Goal: Task Accomplishment & Management: Complete application form

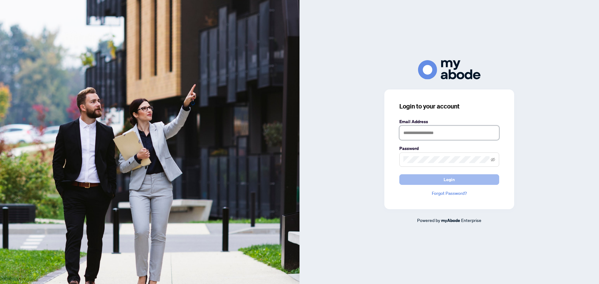
type input "**********"
click at [450, 179] on span "Login" at bounding box center [449, 180] width 11 height 10
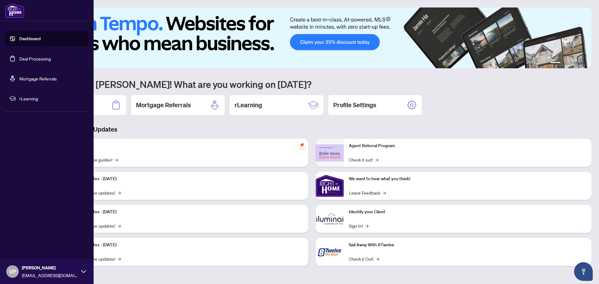
click at [30, 57] on link "Deal Processing" at bounding box center [35, 59] width 32 height 6
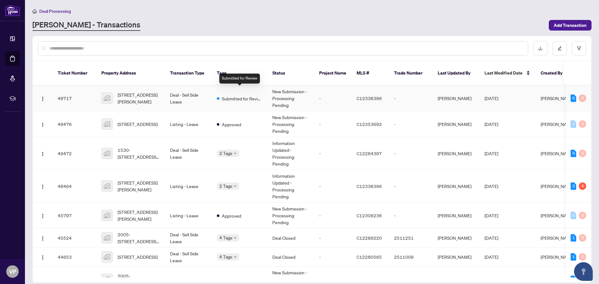
click at [235, 95] on span "Submitted for Review" at bounding box center [242, 98] width 41 height 7
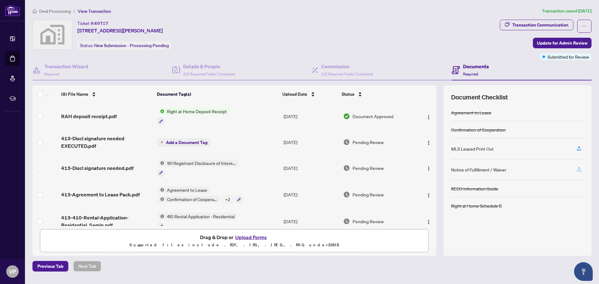
click at [578, 169] on icon "button" at bounding box center [579, 170] width 6 height 6
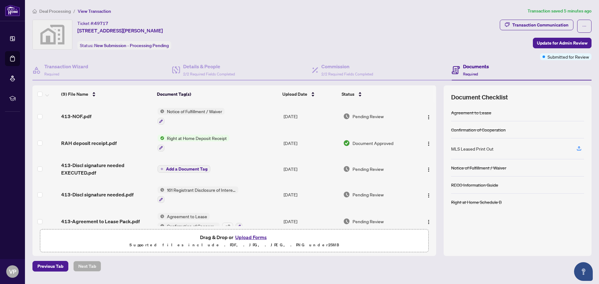
click at [251, 237] on button "Upload Forms" at bounding box center [250, 237] width 35 height 8
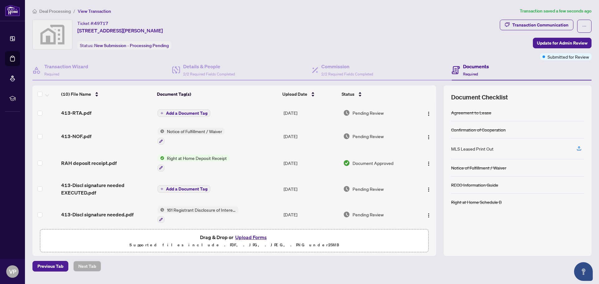
click at [186, 113] on span "Add a Document Tag" at bounding box center [186, 113] width 41 height 4
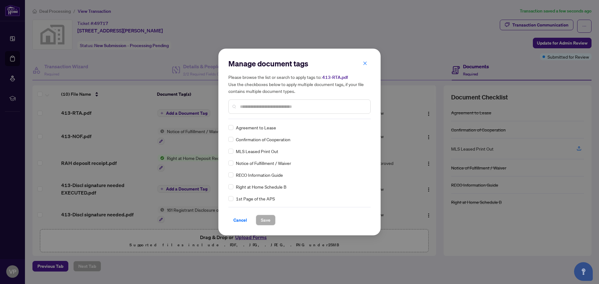
click at [245, 105] on input "text" at bounding box center [302, 106] width 125 height 7
type input "**********"
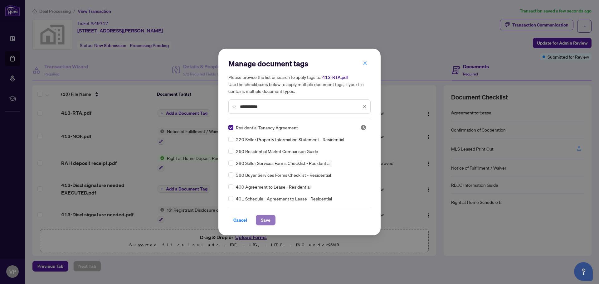
click at [266, 220] on span "Save" at bounding box center [266, 220] width 10 height 10
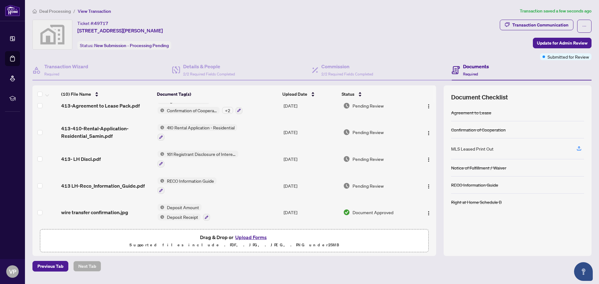
click at [283, 205] on tbody "413-RTA.pdf Residential Tenancy Agreement Aug/28/2025 Pending Review 413-NOF.pd…" at bounding box center [234, 93] width 404 height 266
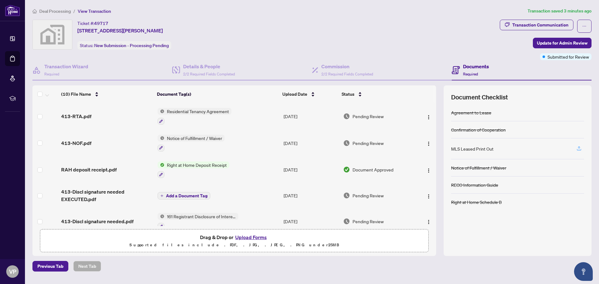
click at [577, 149] on icon "button" at bounding box center [579, 150] width 4 height 2
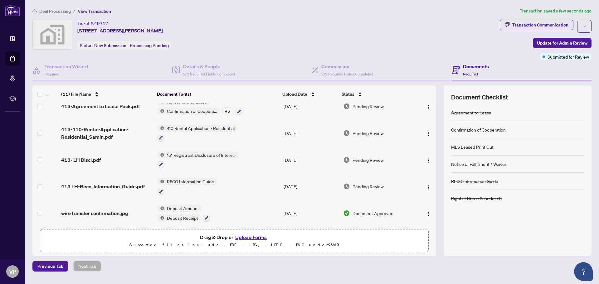
scroll to position [170, 0]
click at [247, 237] on button "Upload Forms" at bounding box center [250, 237] width 35 height 8
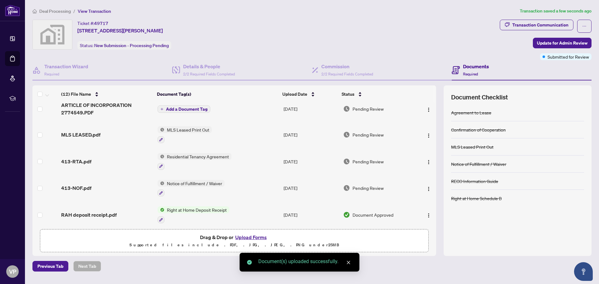
scroll to position [0, 0]
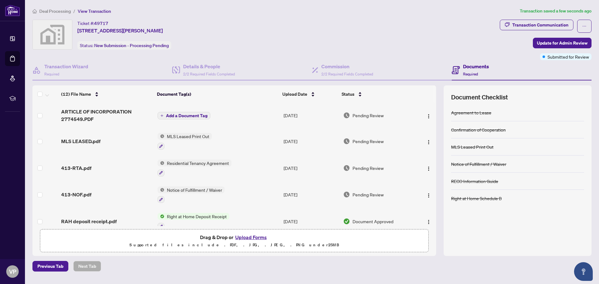
click at [183, 115] on span "Add a Document Tag" at bounding box center [186, 116] width 41 height 4
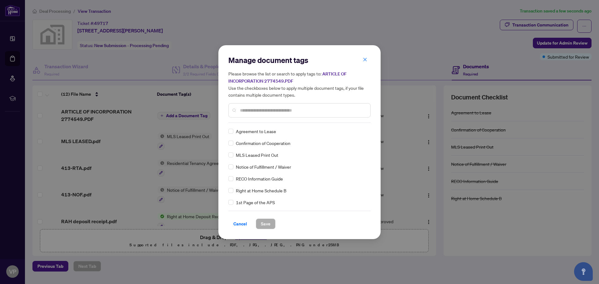
click at [246, 122] on div "Manage document tags Please browse the list or search to apply tags to: ARTICLE…" at bounding box center [299, 89] width 142 height 68
click at [252, 110] on input "text" at bounding box center [302, 110] width 125 height 7
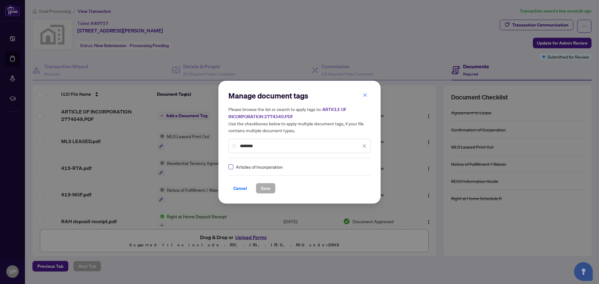
type input "*******"
click at [266, 189] on span "Save" at bounding box center [266, 188] width 10 height 10
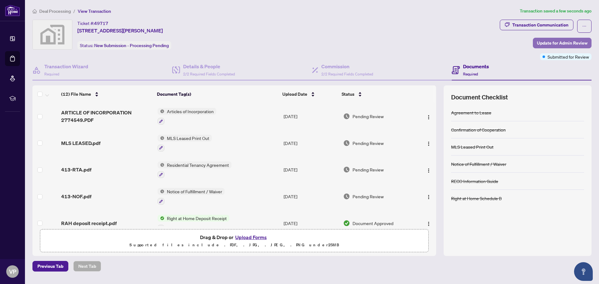
click at [560, 43] on span "Update for Admin Review" at bounding box center [562, 43] width 51 height 10
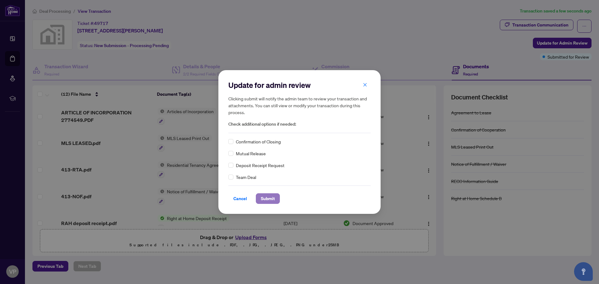
click at [269, 200] on span "Submit" at bounding box center [268, 199] width 14 height 10
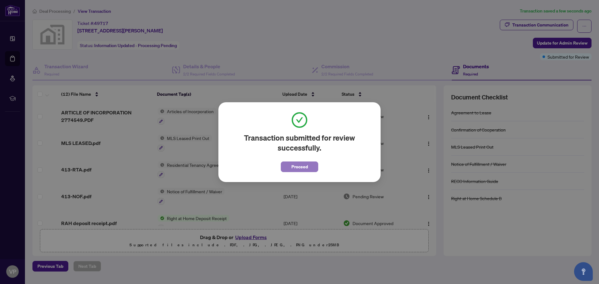
click at [297, 167] on span "Proceed" at bounding box center [299, 167] width 17 height 10
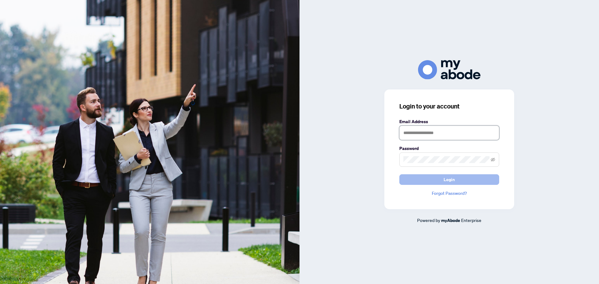
type input "**********"
click at [448, 176] on span "Login" at bounding box center [449, 180] width 11 height 10
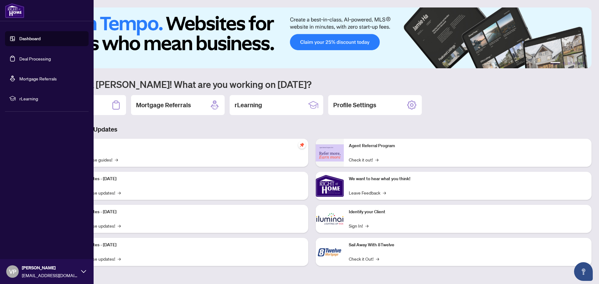
click at [39, 56] on link "Deal Processing" at bounding box center [35, 59] width 32 height 6
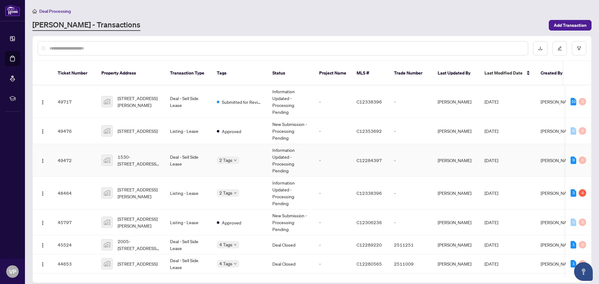
click at [549, 153] on td "[PERSON_NAME]" at bounding box center [558, 160] width 44 height 33
